Goal: Navigation & Orientation: Find specific page/section

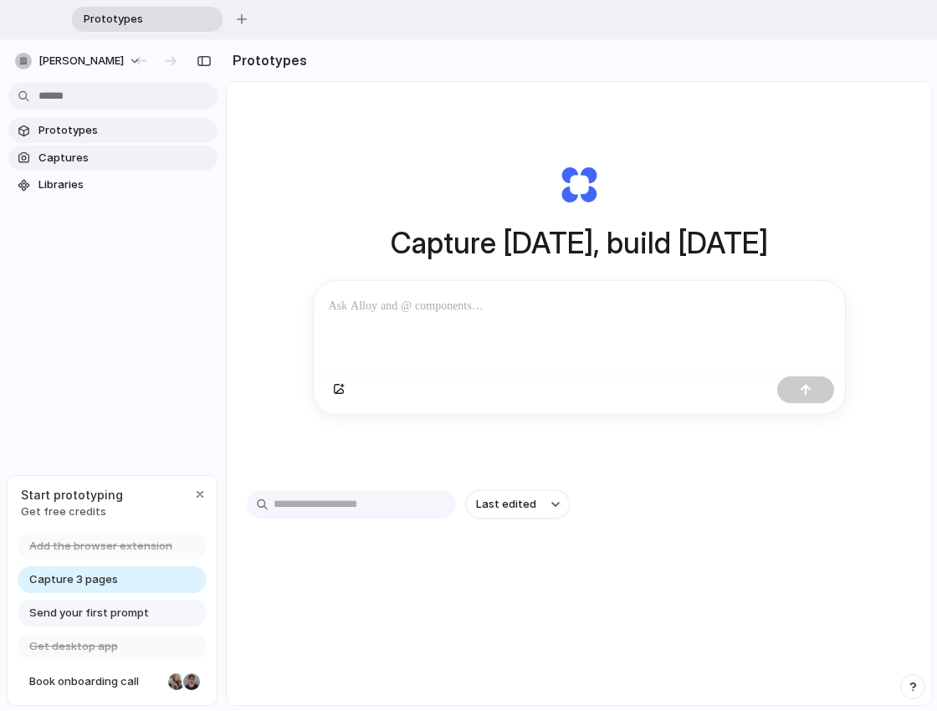
click at [74, 146] on link "Captures" at bounding box center [112, 158] width 209 height 25
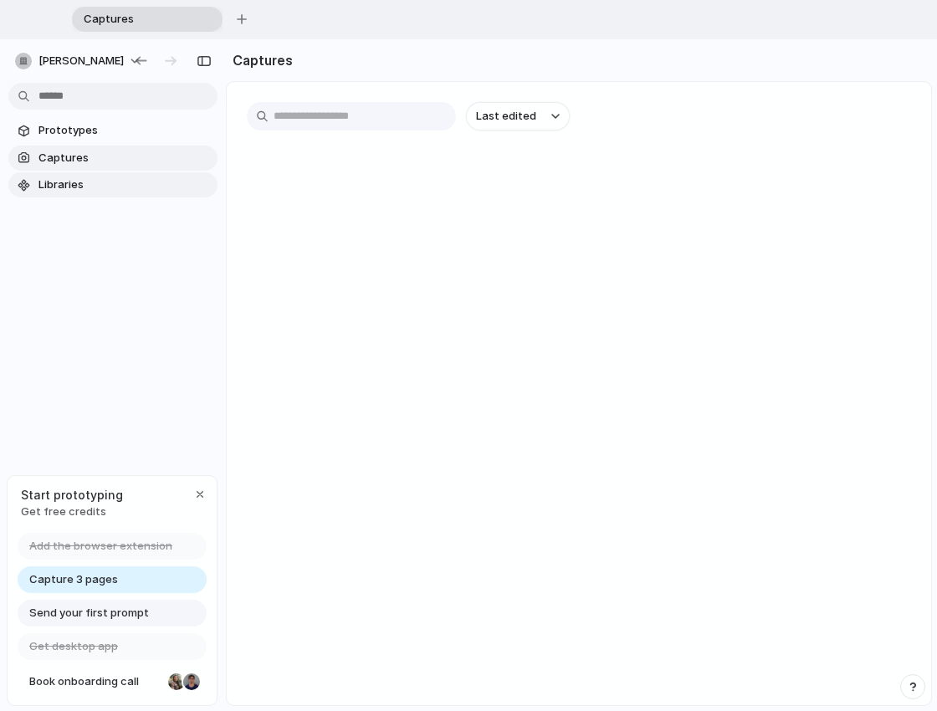
click at [105, 192] on span "Libraries" at bounding box center [124, 184] width 172 height 17
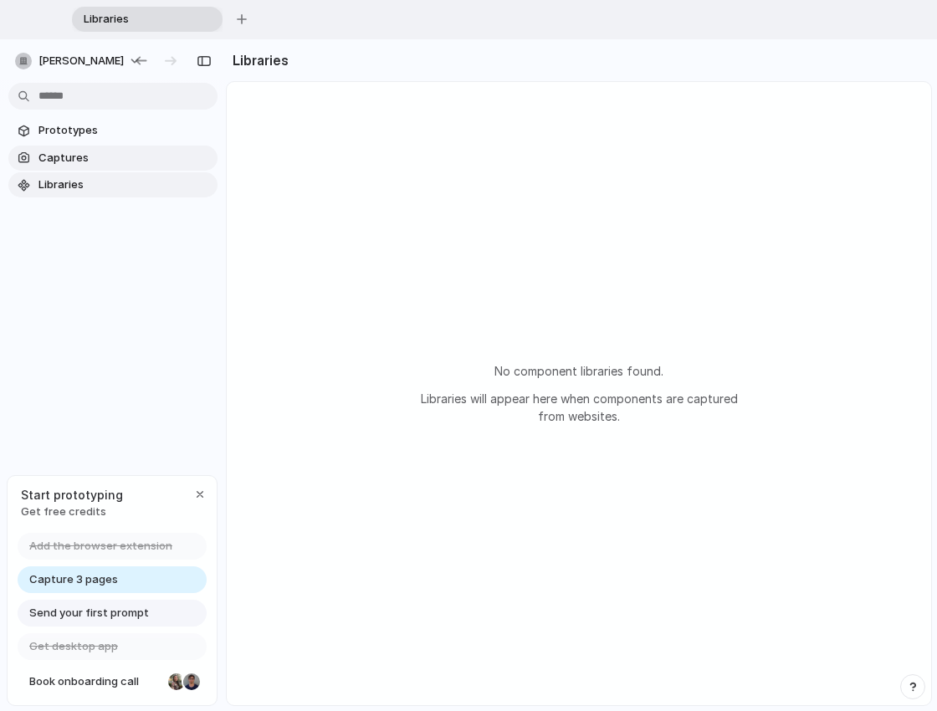
click at [105, 164] on span "Captures" at bounding box center [124, 158] width 172 height 17
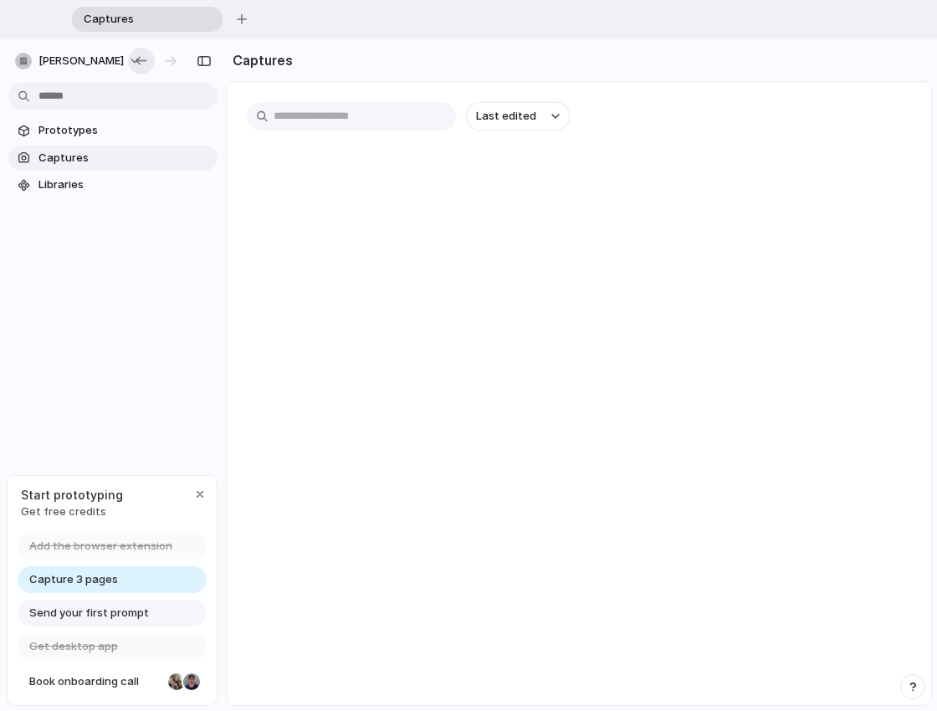
click at [138, 63] on div "button" at bounding box center [141, 61] width 17 height 15
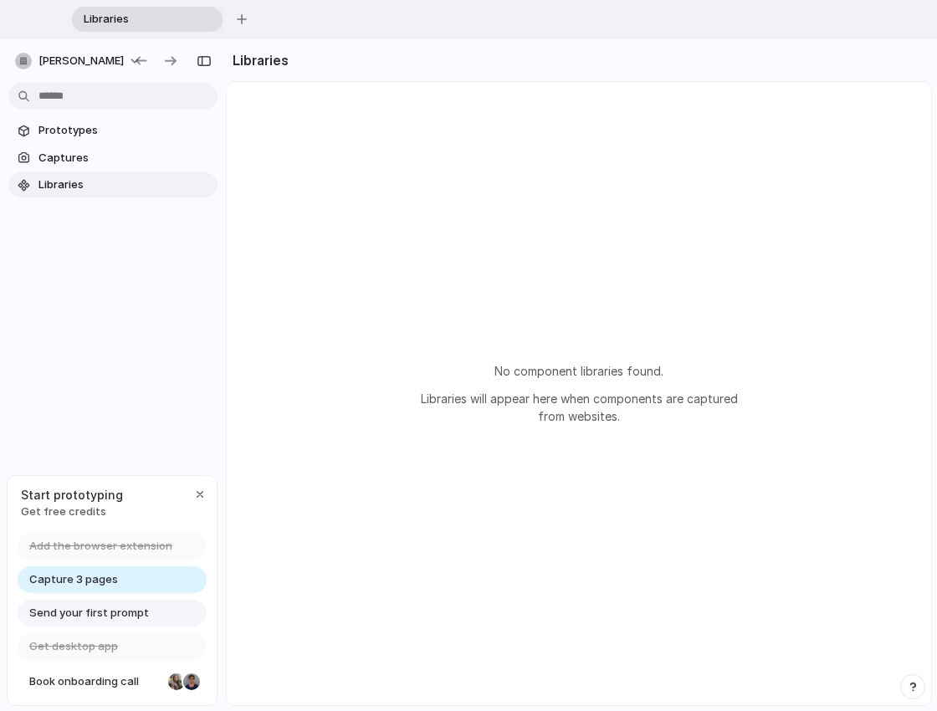
click at [96, 575] on span "Capture 3 pages" at bounding box center [73, 579] width 89 height 17
click at [90, 581] on span "Capture 3 pages" at bounding box center [73, 579] width 89 height 17
click at [90, 618] on span "Send your first prompt" at bounding box center [89, 613] width 120 height 17
click at [85, 160] on span "Captures" at bounding box center [124, 158] width 172 height 17
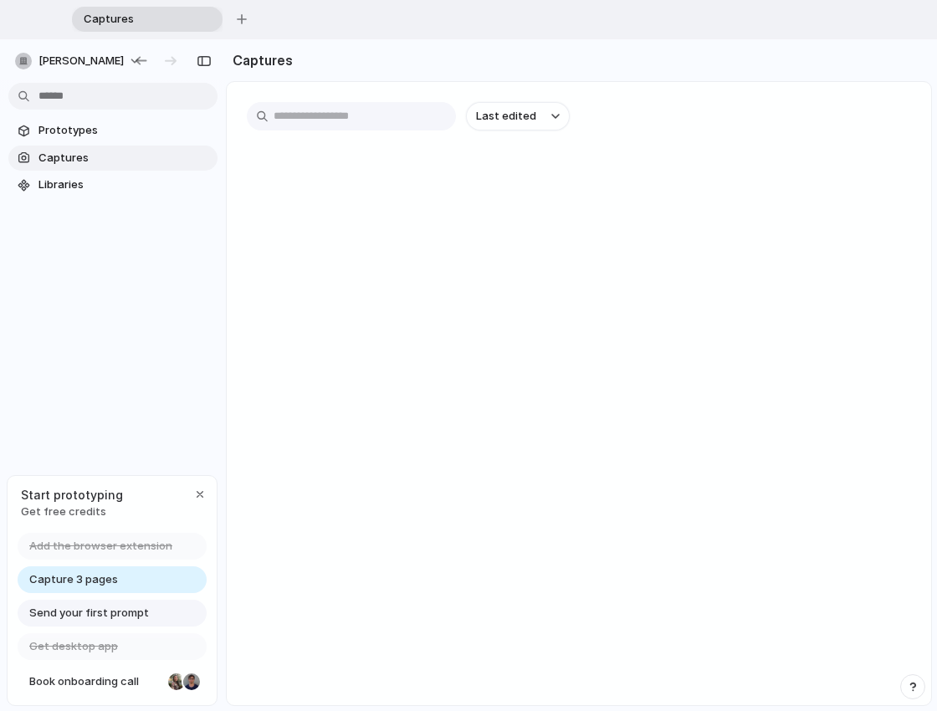
click at [85, 160] on span "Captures" at bounding box center [124, 158] width 172 height 17
click at [93, 63] on span "[PERSON_NAME]" at bounding box center [80, 61] width 85 height 17
click at [100, 63] on div "Settings Invite members Change theme Sign out" at bounding box center [468, 355] width 937 height 711
